Goal: Information Seeking & Learning: Learn about a topic

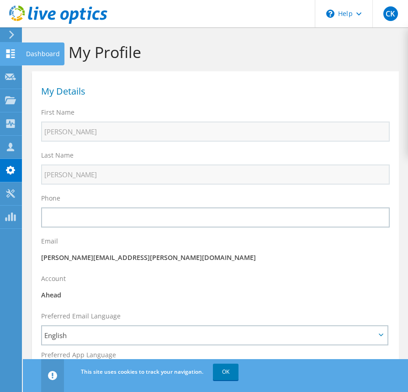
click at [13, 52] on use at bounding box center [10, 53] width 9 height 9
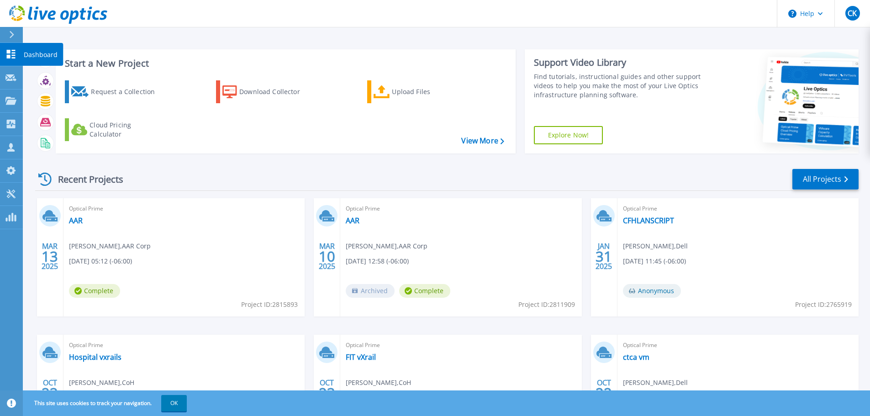
click at [15, 53] on icon at bounding box center [11, 54] width 9 height 9
click at [10, 50] on icon at bounding box center [11, 54] width 9 height 9
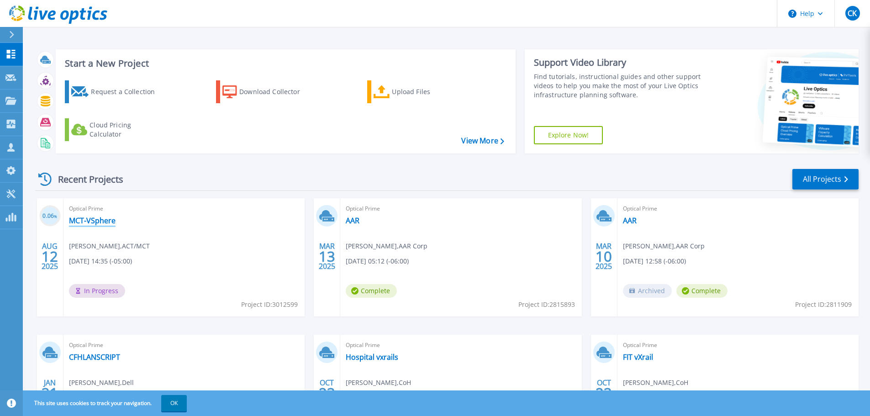
click at [93, 222] on link "MCT-VSphere" at bounding box center [92, 220] width 47 height 9
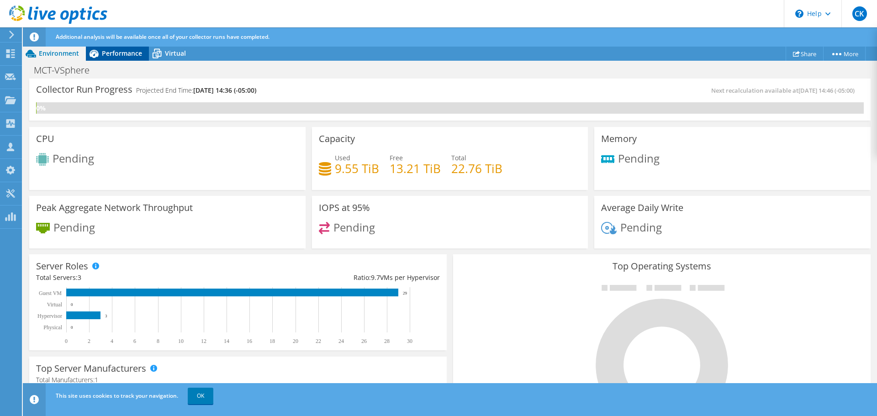
click at [138, 51] on span "Performance" at bounding box center [122, 53] width 40 height 9
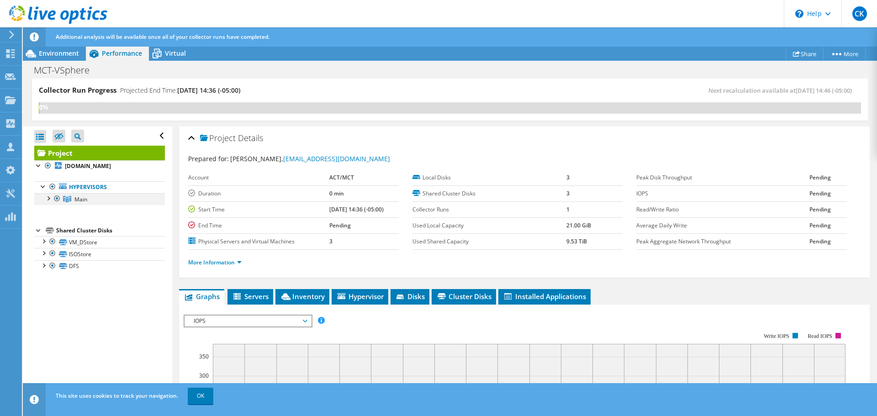
click at [52, 200] on div at bounding box center [47, 197] width 9 height 9
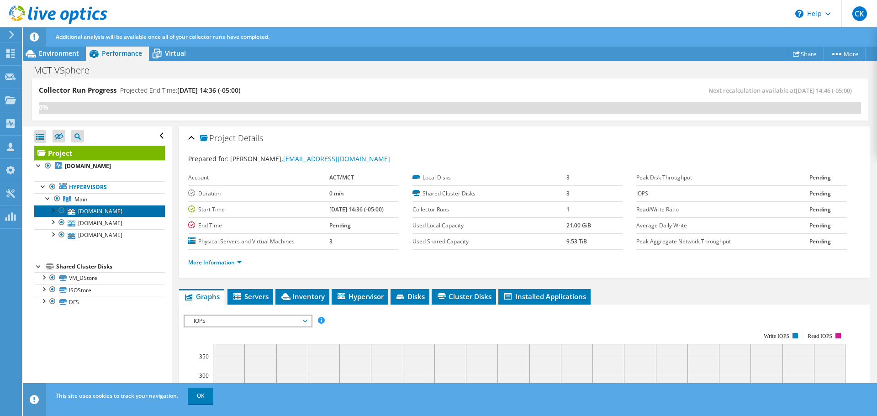
click at [89, 215] on link "[DOMAIN_NAME]" at bounding box center [99, 211] width 131 height 12
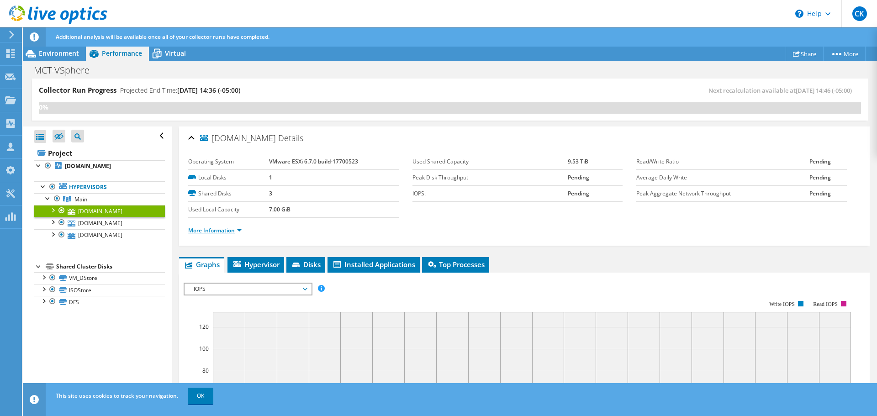
click at [223, 232] on link "More Information" at bounding box center [214, 230] width 53 height 8
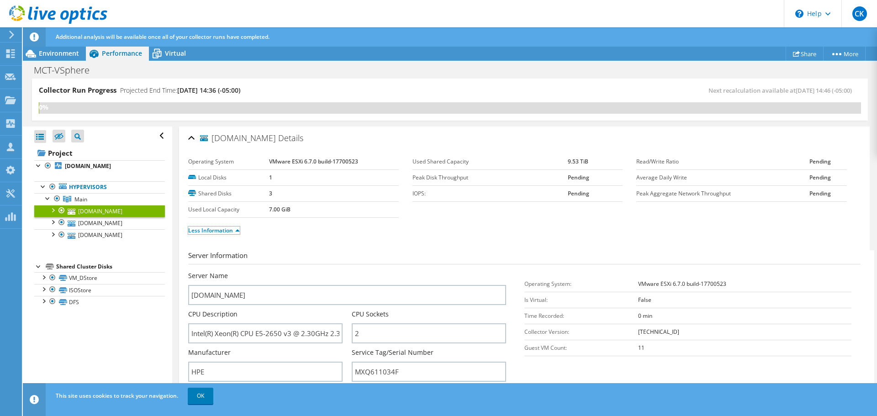
scroll to position [137, 0]
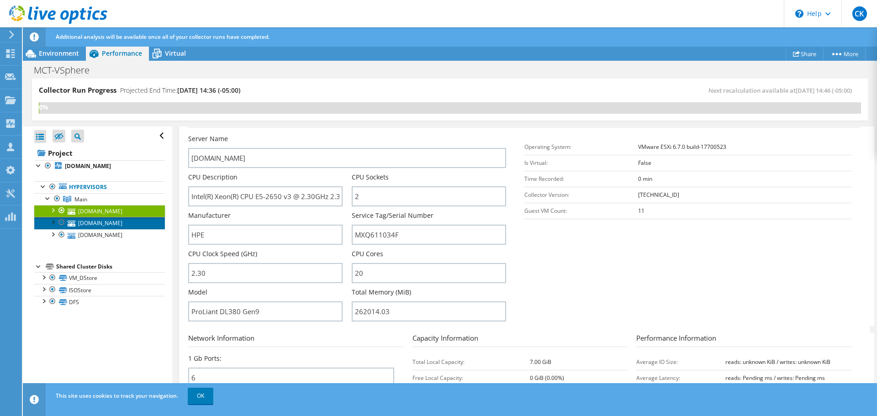
click at [111, 222] on link "[DOMAIN_NAME]" at bounding box center [99, 223] width 131 height 12
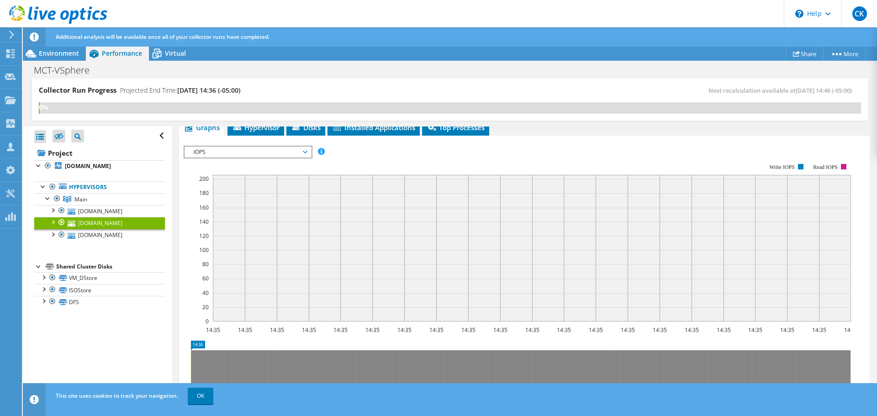
scroll to position [132, 0]
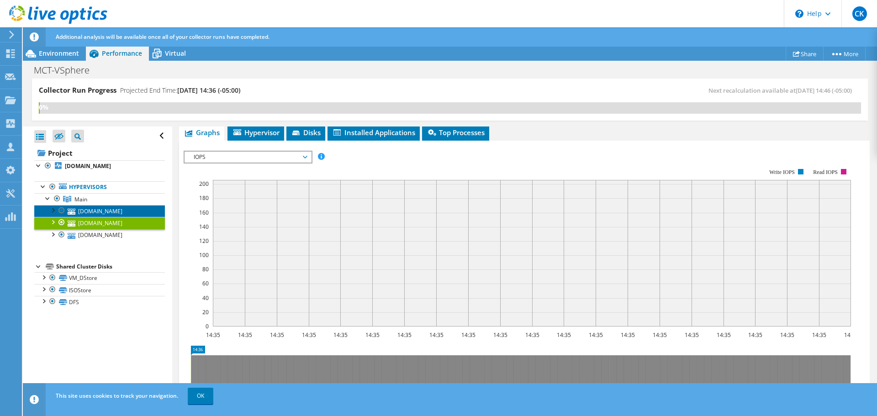
click at [106, 215] on link "[DOMAIN_NAME]" at bounding box center [99, 211] width 131 height 12
click at [96, 219] on link "[DOMAIN_NAME]" at bounding box center [99, 223] width 131 height 12
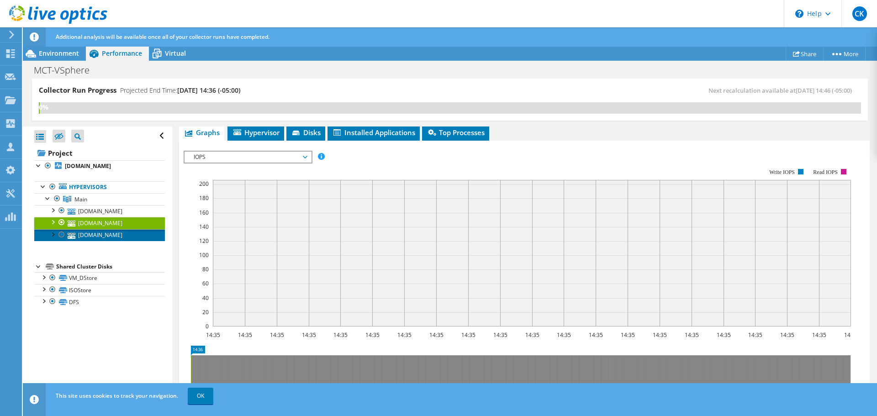
click at [117, 235] on link "[DOMAIN_NAME]" at bounding box center [99, 235] width 131 height 12
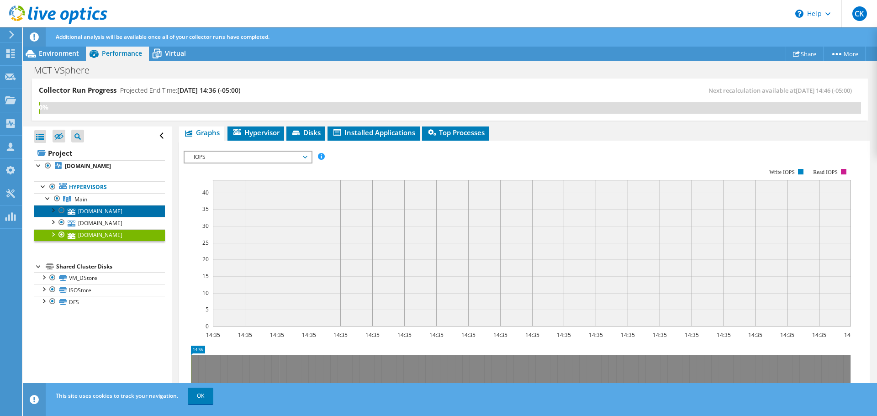
click at [119, 214] on link "[DOMAIN_NAME]" at bounding box center [99, 211] width 131 height 12
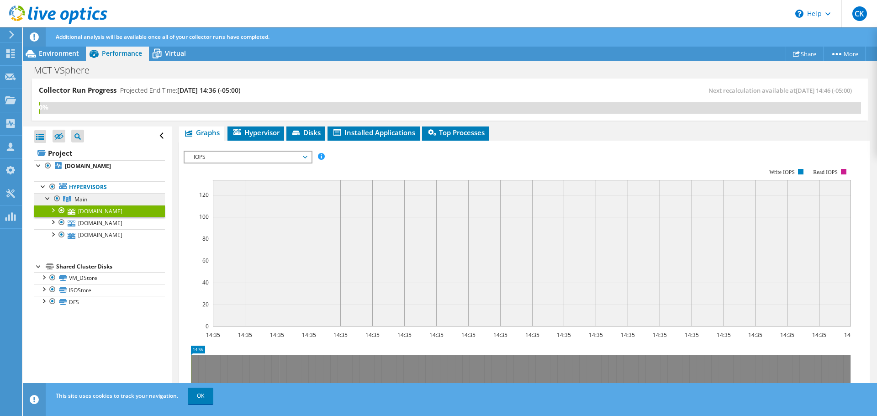
click at [112, 199] on link "Main" at bounding box center [99, 199] width 131 height 12
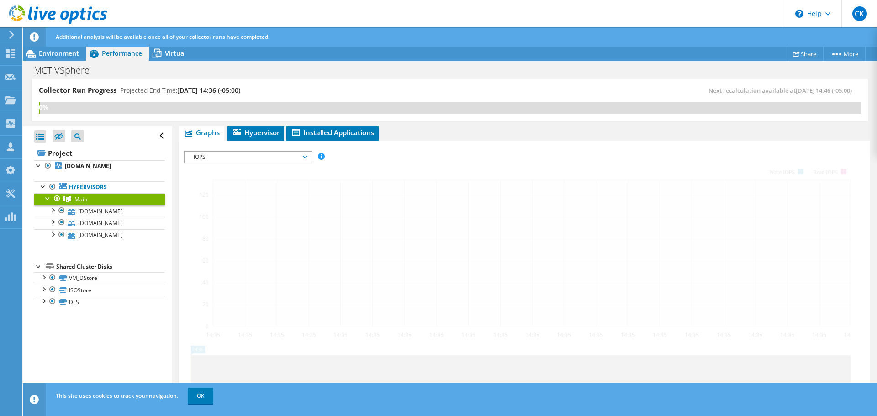
scroll to position [130, 0]
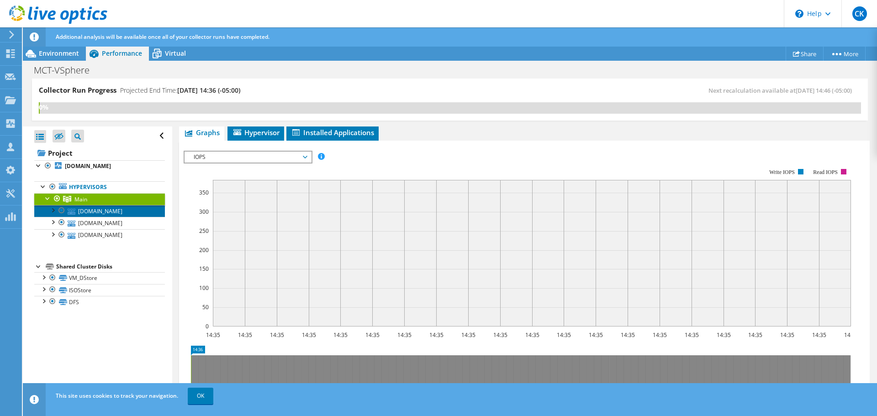
click at [109, 214] on link "[DOMAIN_NAME]" at bounding box center [99, 211] width 131 height 12
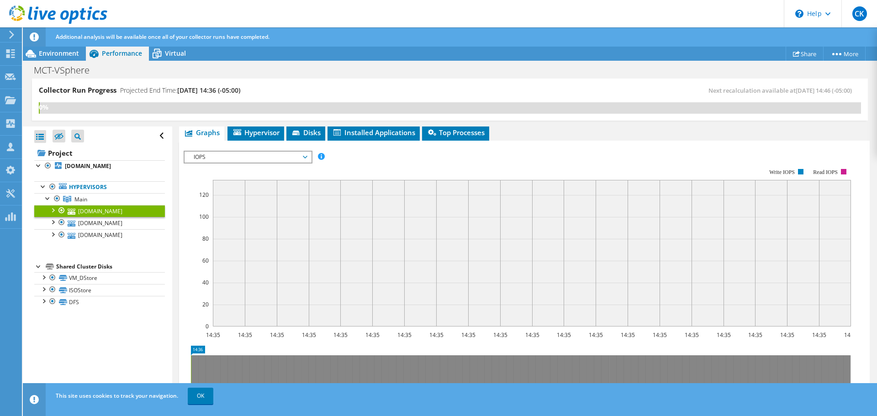
click at [257, 132] on span "Hypervisor" at bounding box center [255, 132] width 47 height 9
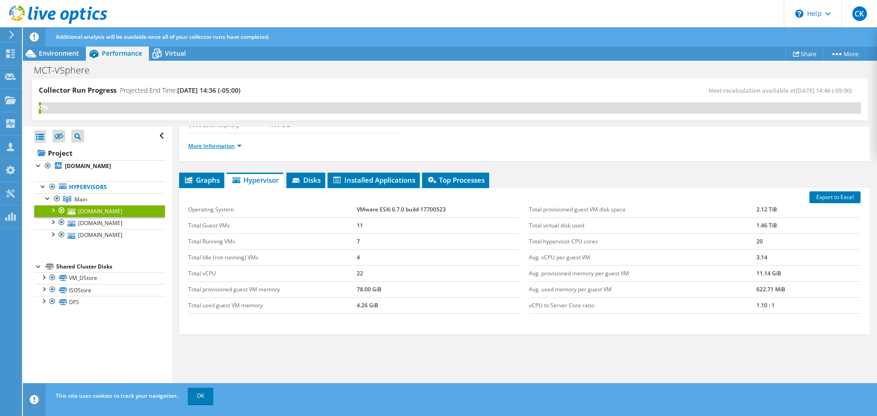
scroll to position [0, 0]
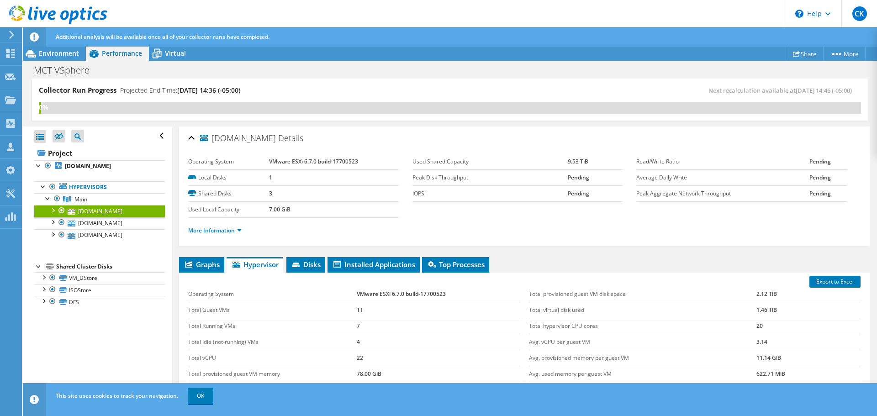
click at [205, 235] on li "More Information" at bounding box center [217, 231] width 59 height 10
click at [205, 232] on link "More Information" at bounding box center [214, 230] width 53 height 8
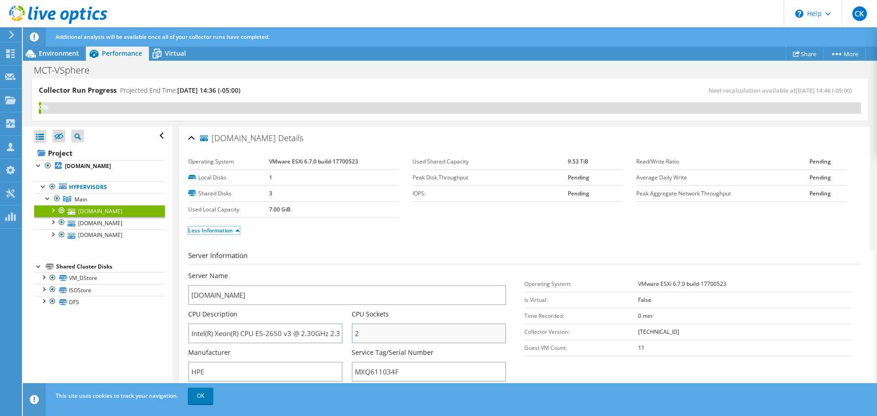
scroll to position [91, 0]
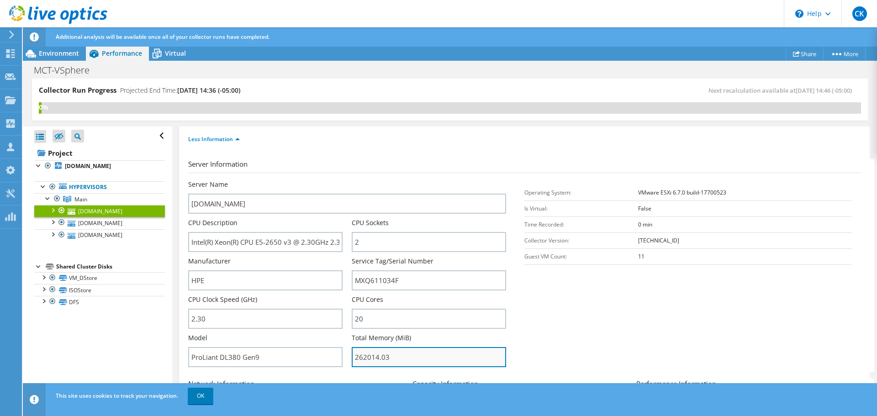
drag, startPoint x: 374, startPoint y: 355, endPoint x: 359, endPoint y: 356, distance: 15.5
click at [359, 356] on input "262014.03" at bounding box center [429, 357] width 154 height 20
click at [59, 51] on span "Environment" at bounding box center [59, 53] width 40 height 9
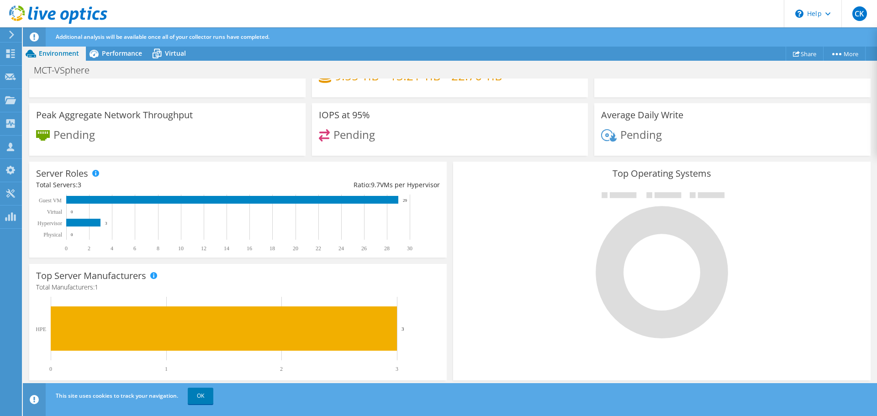
scroll to position [0, 0]
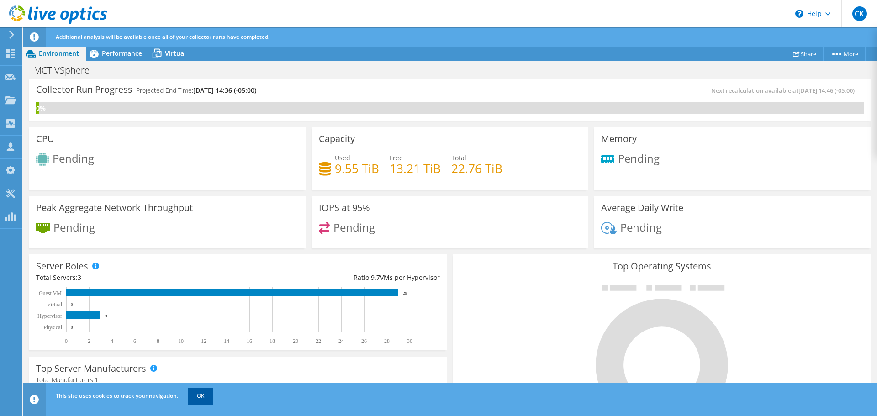
click at [198, 402] on link "OK" at bounding box center [201, 396] width 26 height 16
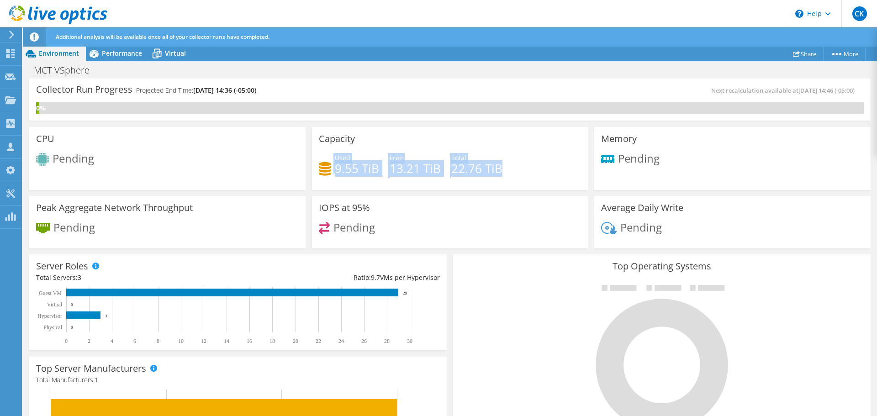
drag, startPoint x: 511, startPoint y: 164, endPoint x: 325, endPoint y: 168, distance: 186.3
click at [325, 168] on div "Used 9.55 TiB Free 13.21 TiB Total 22.76 TiB" at bounding box center [450, 168] width 263 height 30
